Goal: Transaction & Acquisition: Purchase product/service

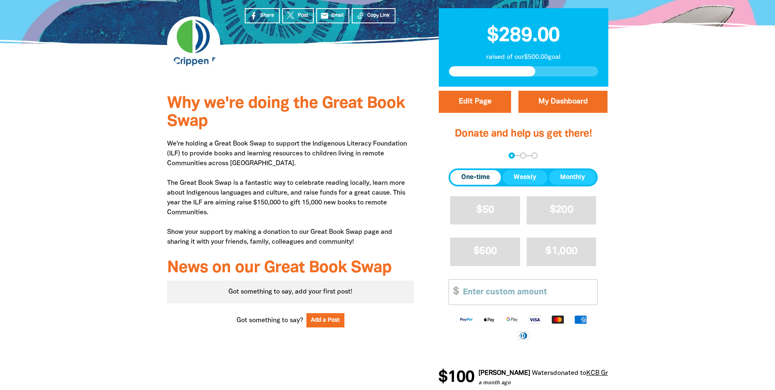
scroll to position [163, 0]
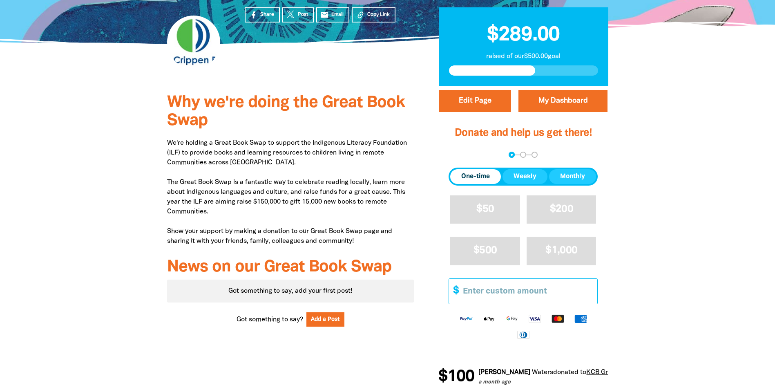
click at [503, 297] on input "Other Amount" at bounding box center [527, 291] width 140 height 25
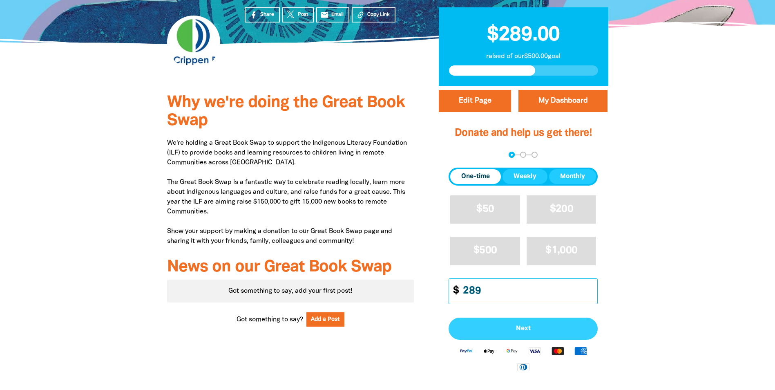
type input "289"
click at [570, 330] on span "Next" at bounding box center [522, 328] width 131 height 7
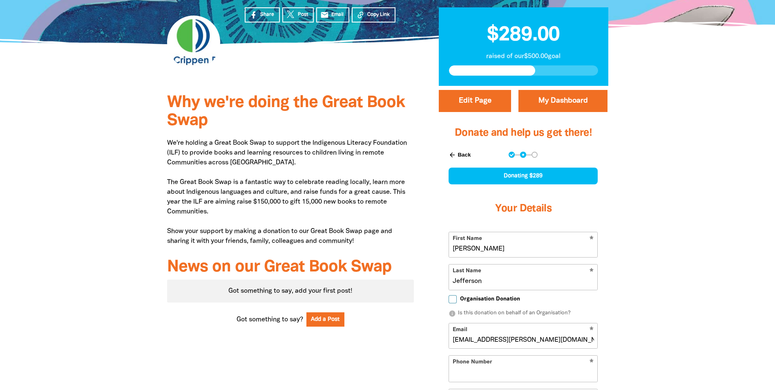
select select "AU"
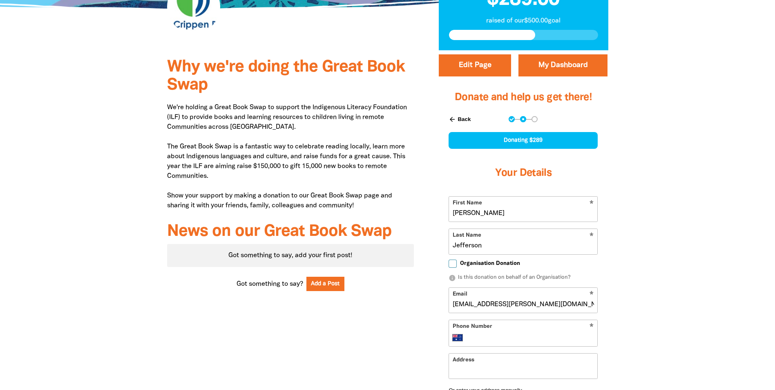
scroll to position [245, 0]
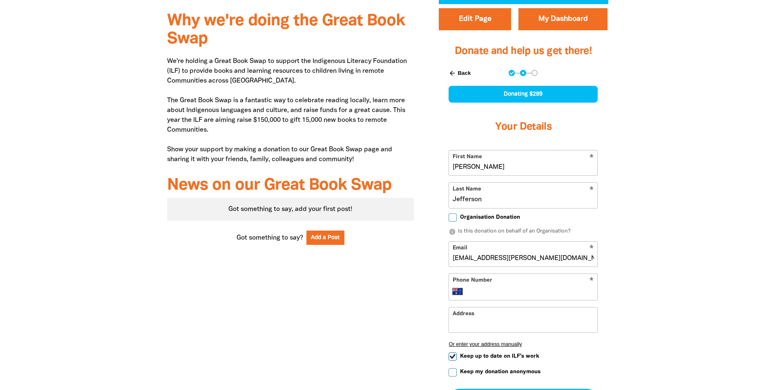
drag, startPoint x: 505, startPoint y: 167, endPoint x: 452, endPoint y: 175, distance: 53.6
click at [452, 175] on input "[PERSON_NAME]" at bounding box center [523, 162] width 148 height 25
type input "[PERSON_NAME]"
type input "KCB"
drag, startPoint x: 484, startPoint y: 210, endPoint x: 467, endPoint y: 205, distance: 17.4
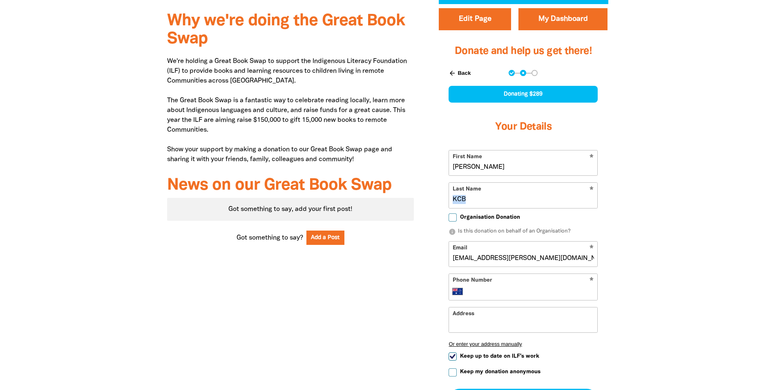
click at [467, 205] on form "* First Name [PERSON_NAME] * Last Name KCB Organisation Donation info Is this d…" at bounding box center [522, 280] width 149 height 261
drag, startPoint x: 467, startPoint y: 205, endPoint x: 451, endPoint y: 199, distance: 16.9
click at [451, 199] on input "KCB" at bounding box center [523, 195] width 148 height 25
drag, startPoint x: 506, startPoint y: 167, endPoint x: 445, endPoint y: 163, distance: 61.0
click at [445, 163] on div "arrow_back Back Step 1 Step 2 Step 3 Donating $289 Your Details * First Name [P…" at bounding box center [522, 240] width 169 height 361
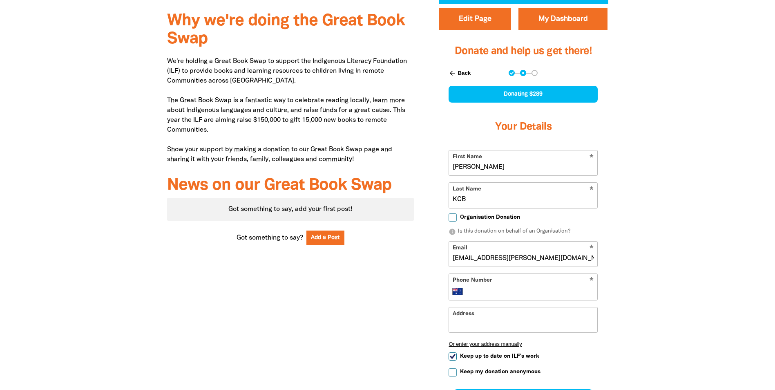
paste input "KCB"
type input "KCB matching donations"
click at [453, 215] on input "Organisation Donation" at bounding box center [452, 217] width 8 height 8
checkbox input "true"
select select "AU"
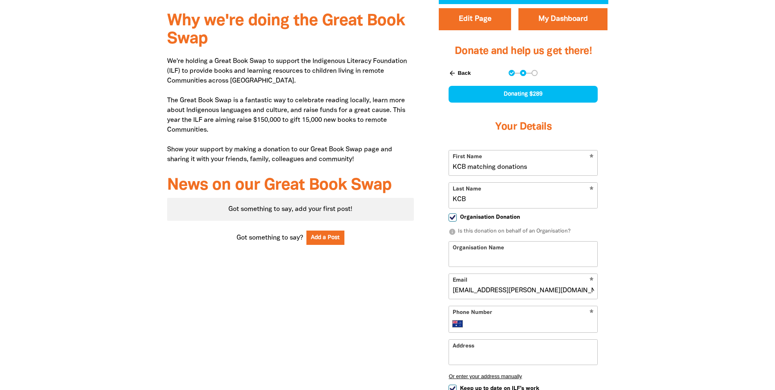
drag, startPoint x: 533, startPoint y: 165, endPoint x: 446, endPoint y: 169, distance: 87.5
click at [446, 169] on div "arrow_back Back Step 1 Step 2 Step 3 Donating $289 Your Details * First Name KC…" at bounding box center [522, 257] width 169 height 394
type input "Carly"
type input "Waterhouse"
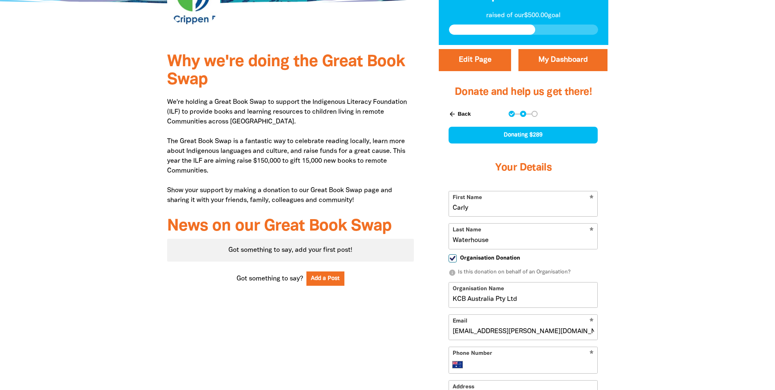
type input "KCB Australia Pty Ltd"
click at [687, 214] on div at bounding box center [387, 290] width 775 height 491
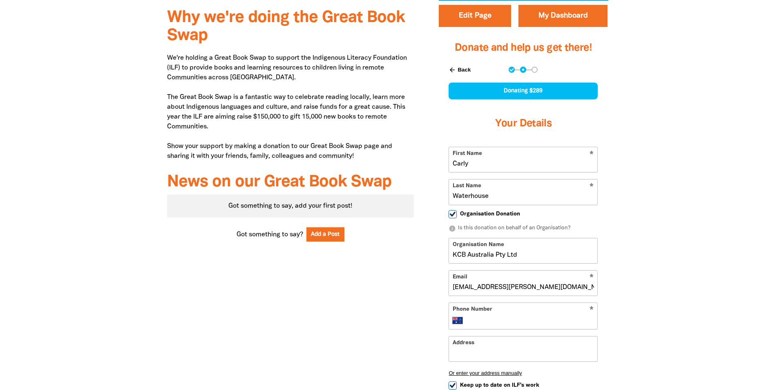
scroll to position [327, 0]
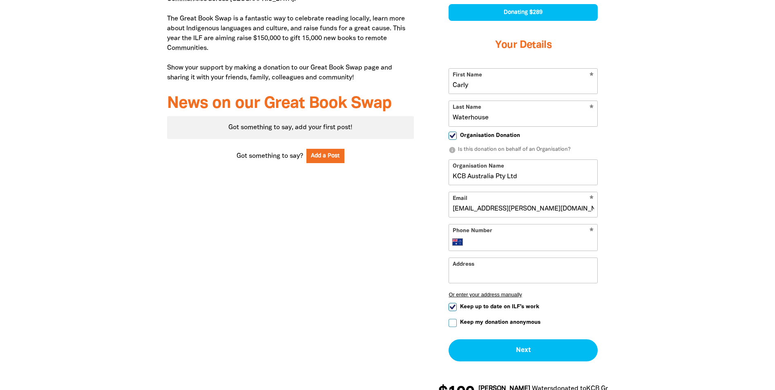
drag, startPoint x: 482, startPoint y: 209, endPoint x: 427, endPoint y: 210, distance: 54.7
click at [427, 210] on div "Edit Page My Dashboard Donate and help us get there! arrow_back Back Step 1 Ste…" at bounding box center [523, 167] width 194 height 491
type input "[EMAIL_ADDRESS][PERSON_NAME][DOMAIN_NAME]"
click at [516, 232] on div "* Phone Number International [GEOGRAPHIC_DATA] [GEOGRAPHIC_DATA] [GEOGRAPHIC_DA…" at bounding box center [522, 237] width 149 height 27
click at [516, 241] on input "Phone Number" at bounding box center [531, 242] width 125 height 10
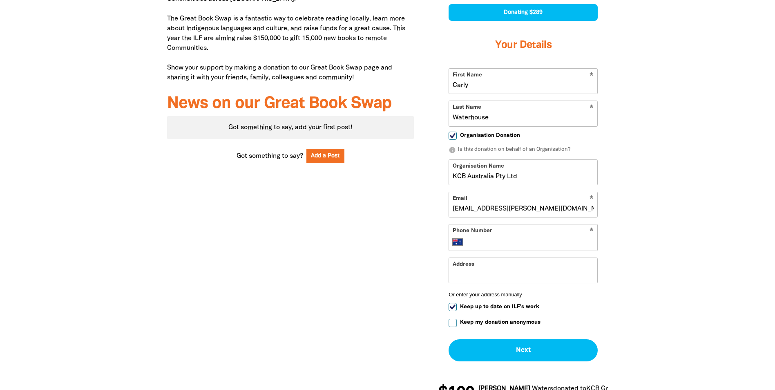
type input "0434 250 665"
type input "[EMAIL_ADDRESS][PERSON_NAME][DOMAIN_NAME]"
drag, startPoint x: 524, startPoint y: 272, endPoint x: 421, endPoint y: 285, distance: 103.3
click at [421, 285] on div "Why we're doing the Great Book Swap We're holding a Great Book Swap to support …" at bounding box center [388, 168] width 490 height 492
click at [397, 288] on div "Why we're doing the Great Book Swap We're holding a Great Book Swap to support …" at bounding box center [291, 168] width 272 height 492
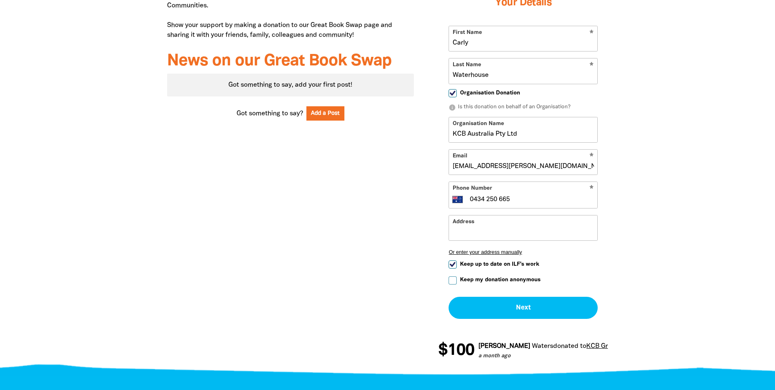
scroll to position [408, 0]
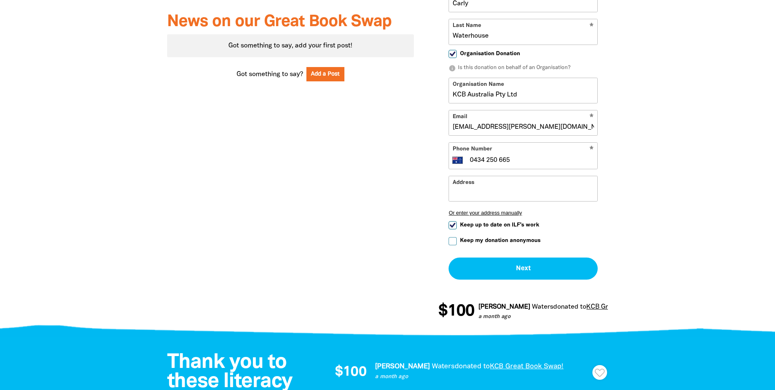
click at [453, 225] on input "Keep up to date on ILF's work" at bounding box center [452, 225] width 8 height 8
checkbox input "false"
click at [452, 241] on input "Keep my donation anonymous" at bounding box center [452, 241] width 8 height 8
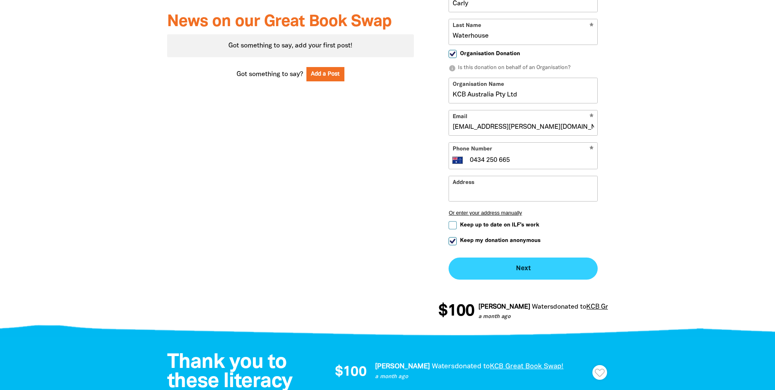
click at [501, 270] on button "Next chevron_right" at bounding box center [522, 268] width 149 height 22
checkbox input "false"
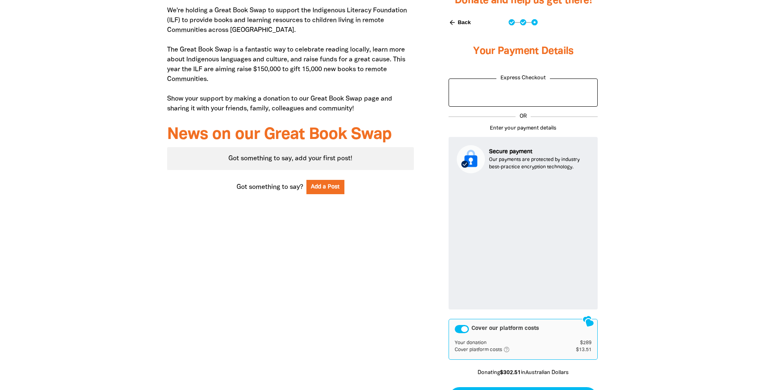
scroll to position [375, 0]
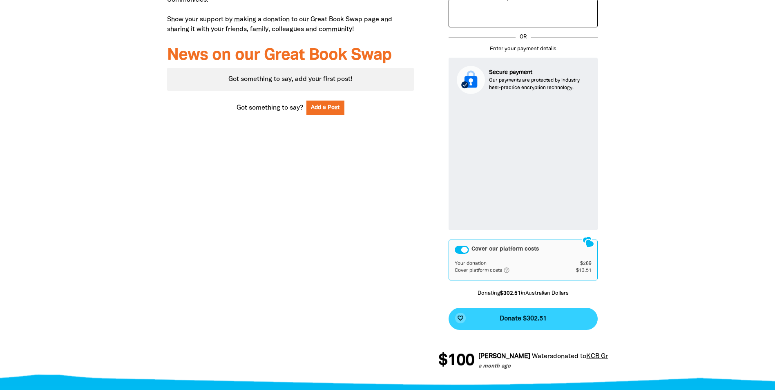
click at [500, 319] on span "Donate $302.51" at bounding box center [522, 318] width 47 height 7
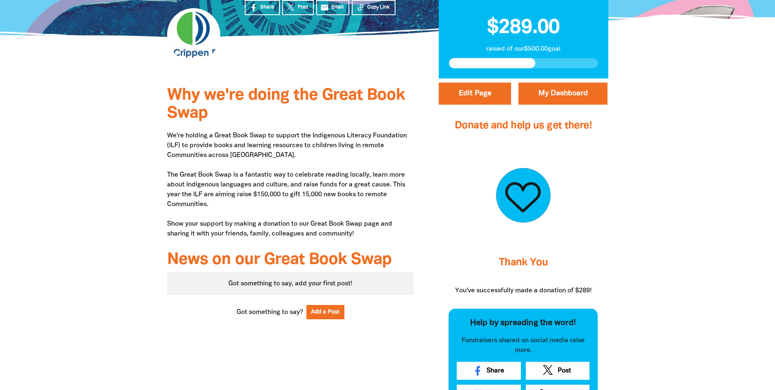
scroll to position [89, 0]
